Goal: Task Accomplishment & Management: Manage account settings

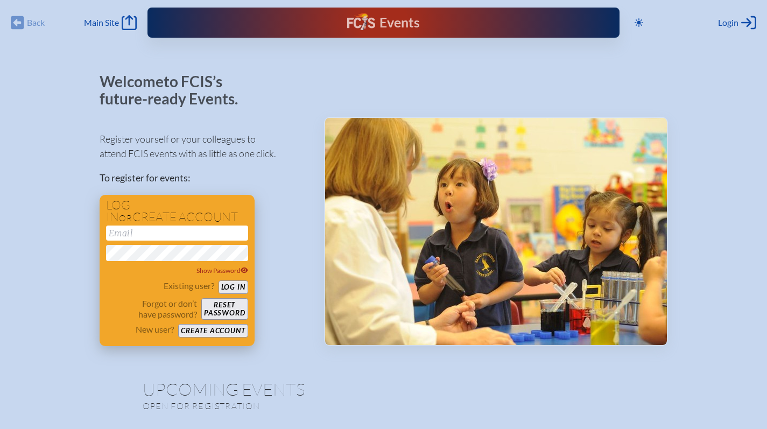
type input "[EMAIL_ADDRESS][DOMAIN_NAME]"
click at [235, 285] on button "Log in" at bounding box center [233, 286] width 30 height 13
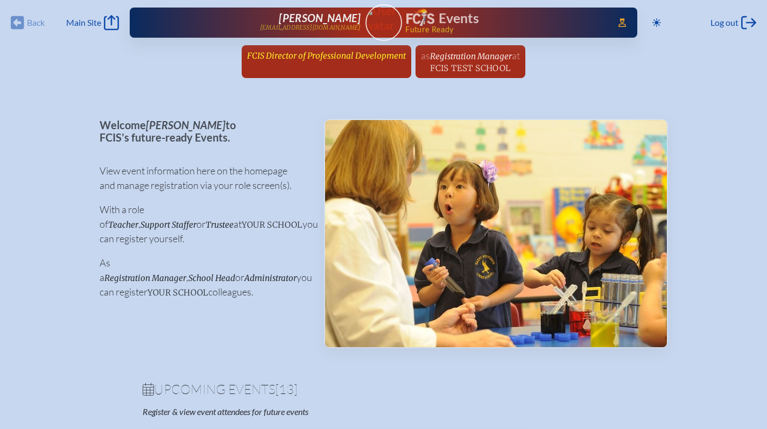
click at [289, 52] on span "FCIS Director of Professional Development" at bounding box center [326, 56] width 159 height 10
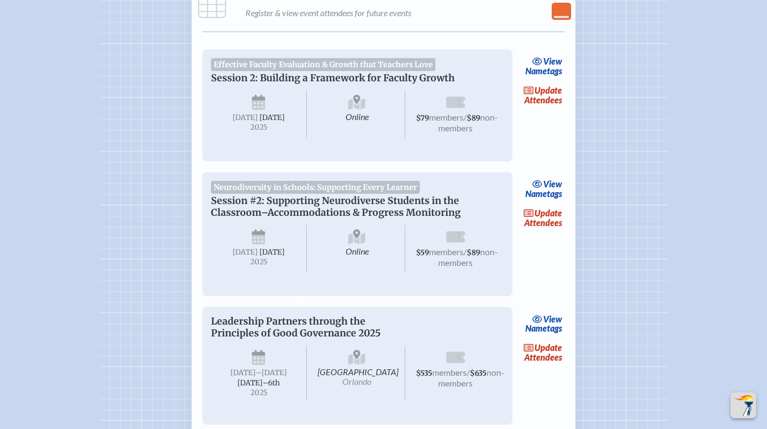
scroll to position [321, 0]
click at [533, 95] on link "update Attendees" at bounding box center [543, 94] width 44 height 25
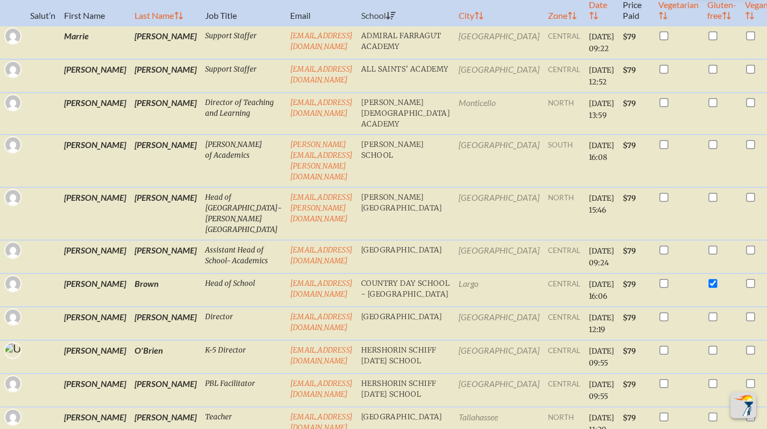
scroll to position [302, 0]
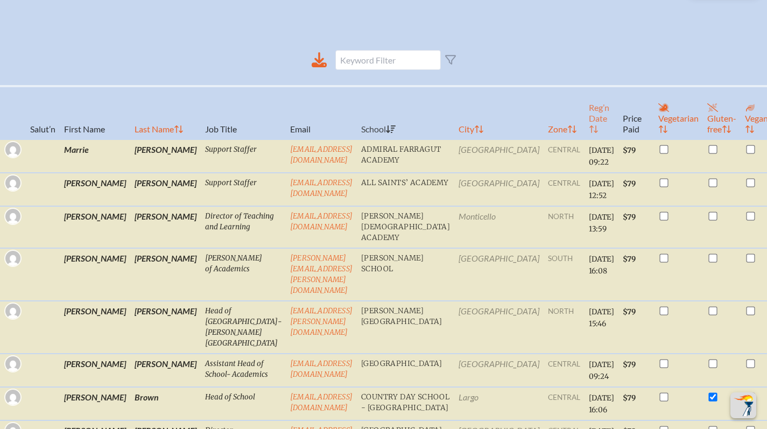
click at [584, 127] on th "Reg’n Date" at bounding box center [601, 112] width 34 height 53
checkbox input "true"
checkbox input "false"
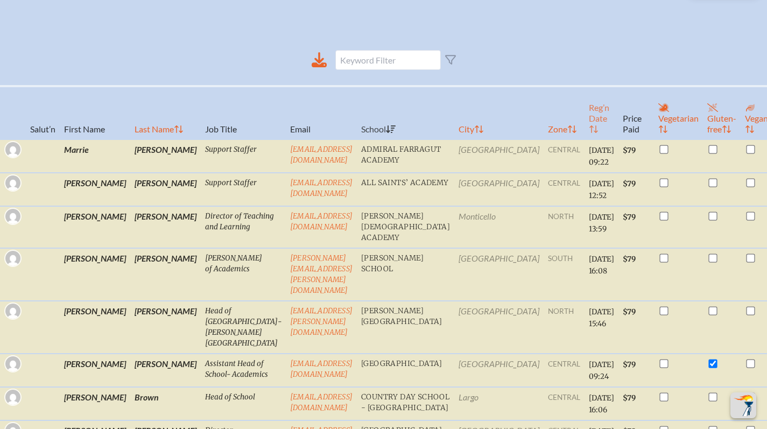
checkbox input "true"
checkbox input "false"
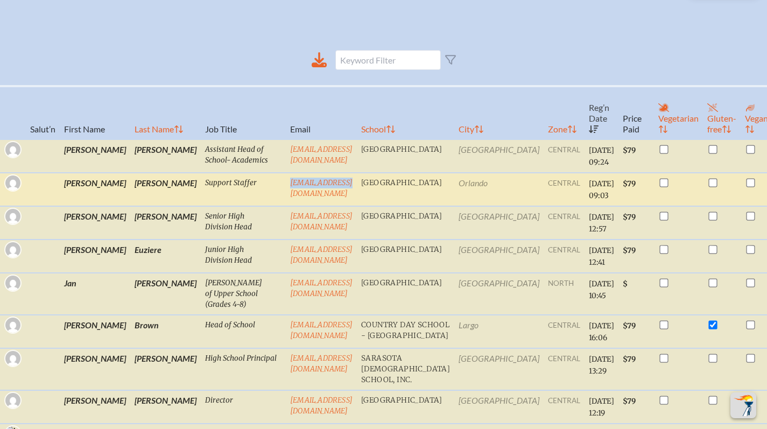
drag, startPoint x: 316, startPoint y: 186, endPoint x: 228, endPoint y: 187, distance: 88.8
click at [228, 187] on tr "Garth Parke Support Staffer gparke@lhps.org Lake Highland Preparatory School Or…" at bounding box center [414, 189] width 828 height 33
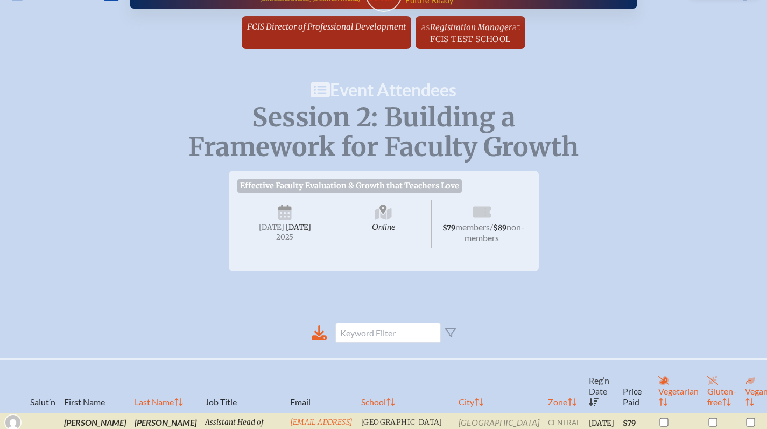
scroll to position [0, 0]
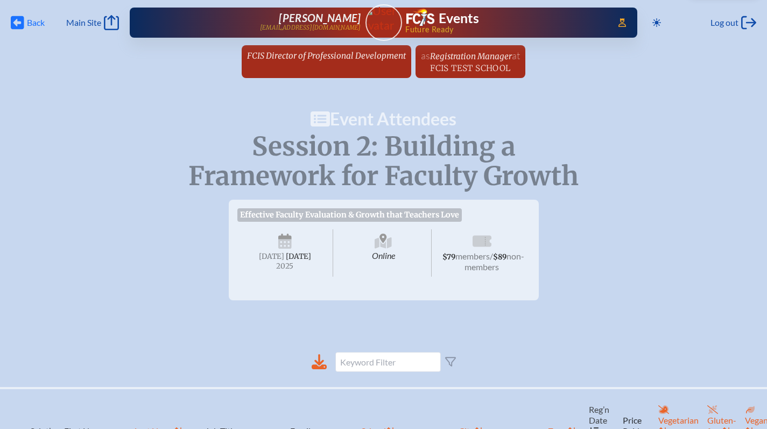
click at [31, 23] on span "Back" at bounding box center [36, 22] width 18 height 11
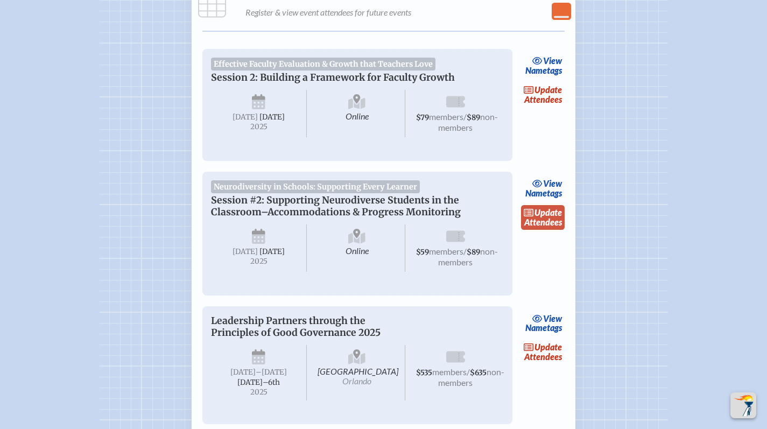
click at [529, 216] on icon at bounding box center [529, 213] width 10 height 8
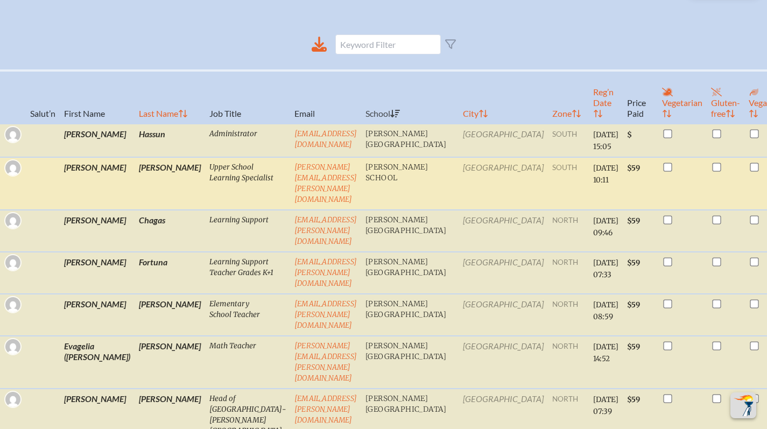
scroll to position [354, 0]
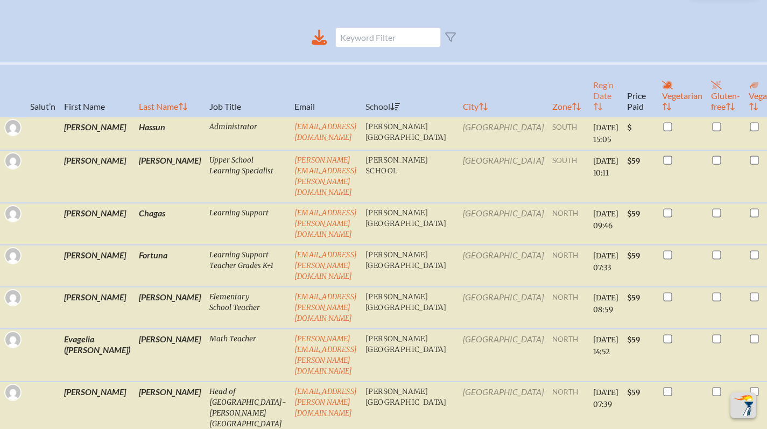
click at [589, 110] on th "Reg’n Date" at bounding box center [606, 89] width 34 height 53
checkbox input "true"
checkbox input "false"
checkbox input "true"
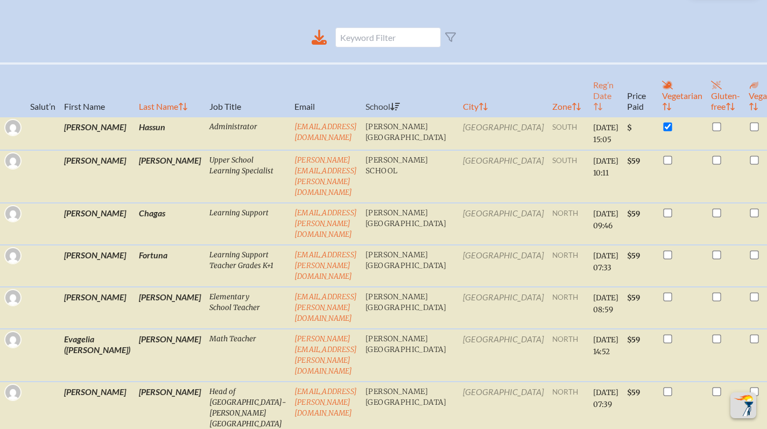
checkbox input "true"
checkbox input "false"
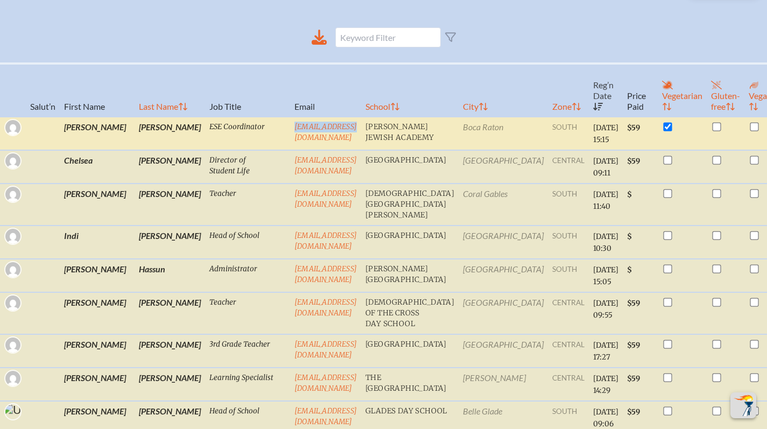
drag, startPoint x: 324, startPoint y: 136, endPoint x: 249, endPoint y: 135, distance: 74.8
click at [290, 135] on td "litowb@dkja.net" at bounding box center [325, 133] width 71 height 33
copy link "litowb@dkja.net"
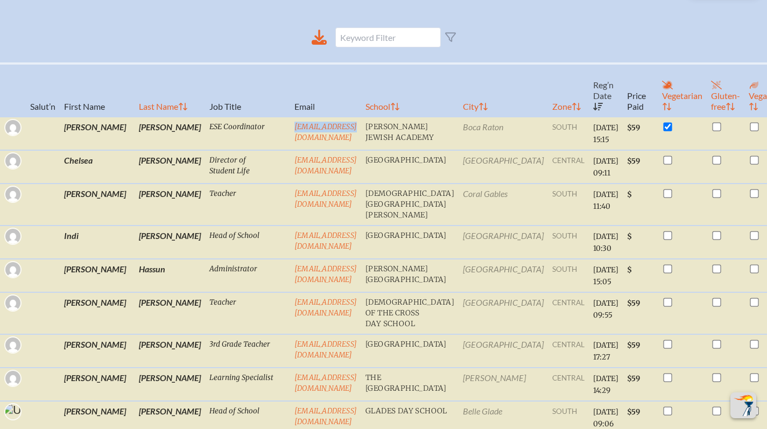
scroll to position [0, 0]
